Goal: Transaction & Acquisition: Purchase product/service

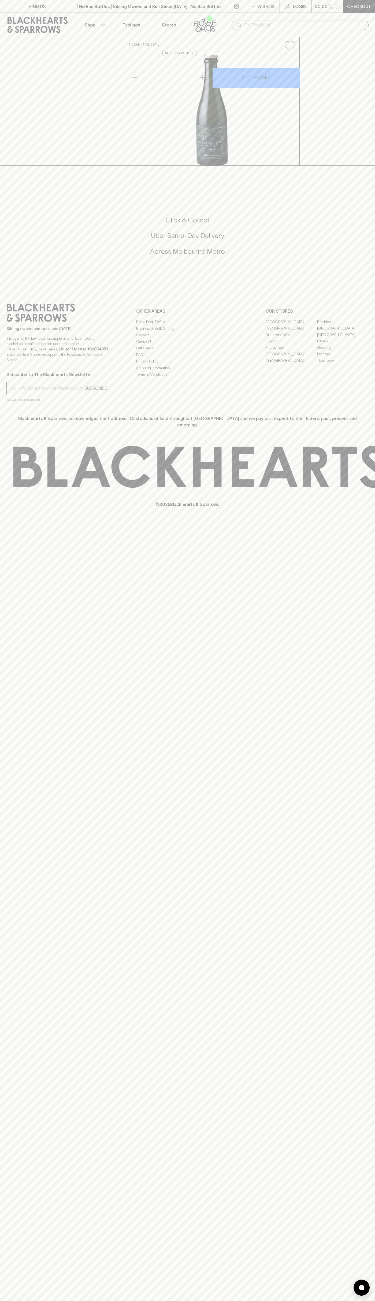
click at [363, 6] on p "Checkout" at bounding box center [359, 6] width 24 height 6
click at [371, 1301] on html "FIND US | No Bad Bottles | Sibling Owned and Run Since [DATE] | No Bad Bottles …" at bounding box center [187, 650] width 375 height 1301
click at [257, 1301] on html "FIND US | No Bad Bottles | Sibling Owned and Run Since [DATE] | No Bad Bottles …" at bounding box center [187, 650] width 375 height 1301
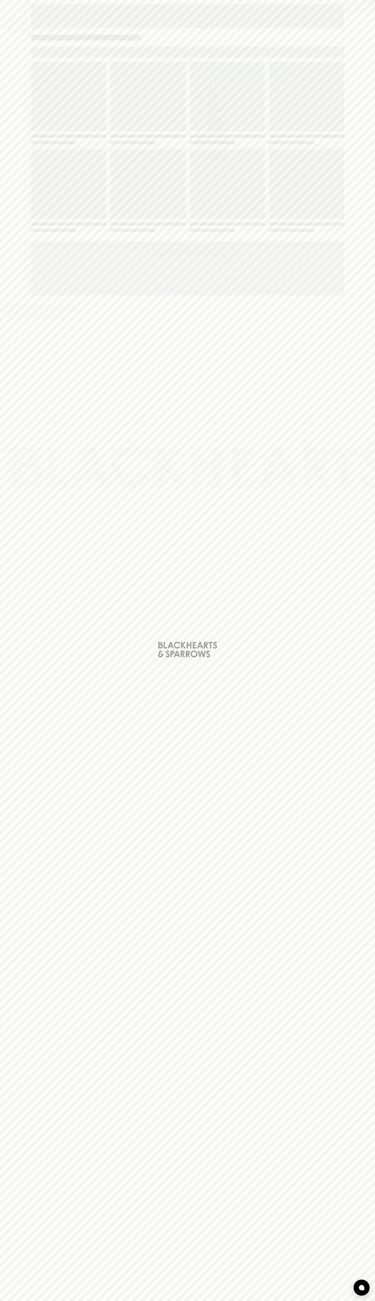
click at [21, 386] on div "Loading" at bounding box center [187, 650] width 375 height 1301
